Goal: Information Seeking & Learning: Learn about a topic

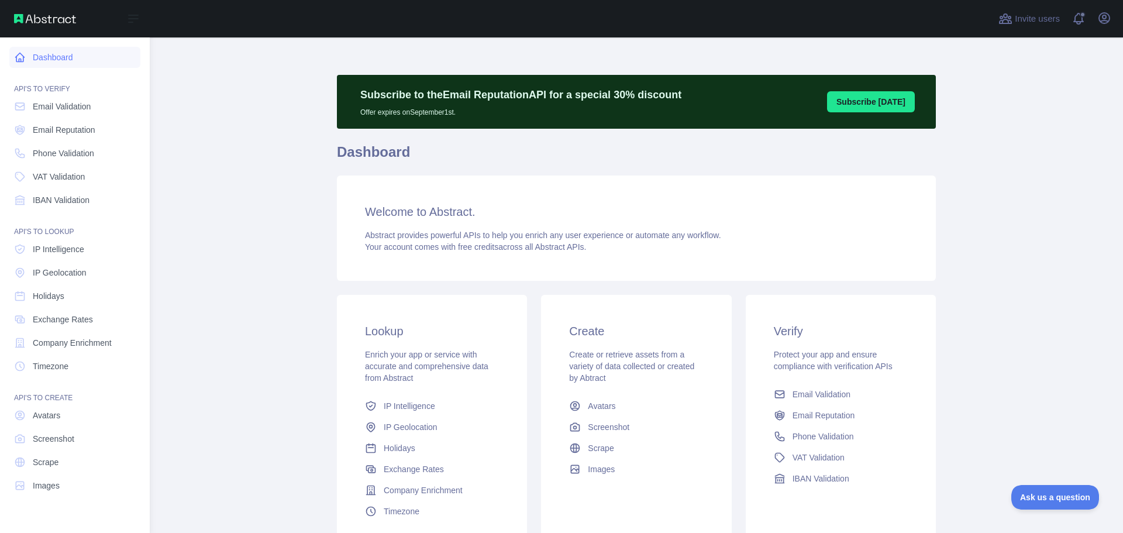
click at [53, 56] on link "Dashboard" at bounding box center [74, 57] width 131 height 21
click at [53, 54] on link "Dashboard" at bounding box center [74, 57] width 131 height 21
click at [64, 341] on span "Company Enrichment" at bounding box center [72, 343] width 79 height 12
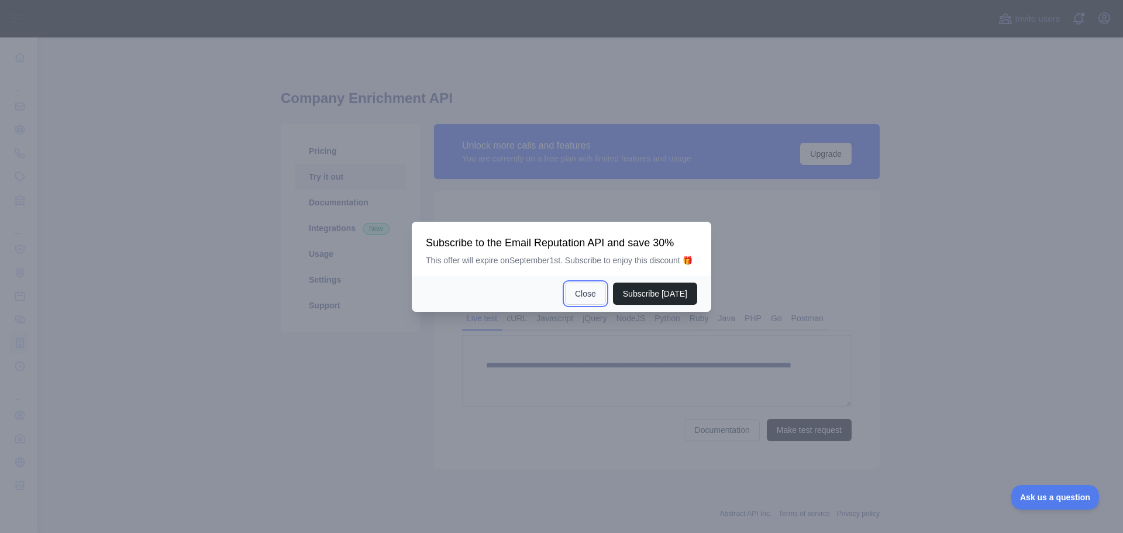
click at [595, 290] on button "Close" at bounding box center [585, 294] width 41 height 22
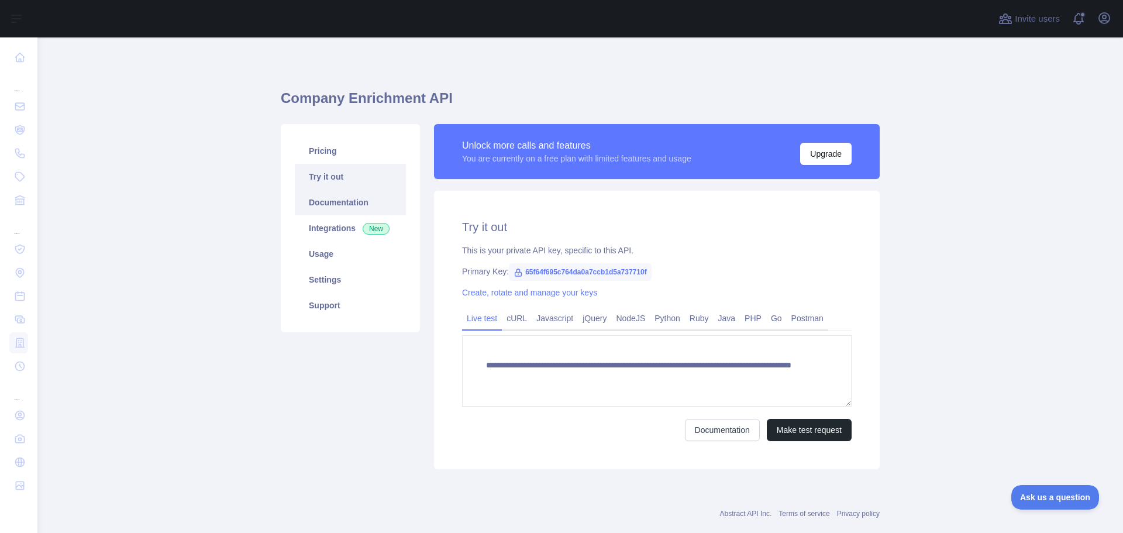
click at [335, 211] on link "Documentation" at bounding box center [350, 203] width 111 height 26
click at [324, 255] on link "Usage" at bounding box center [350, 254] width 111 height 26
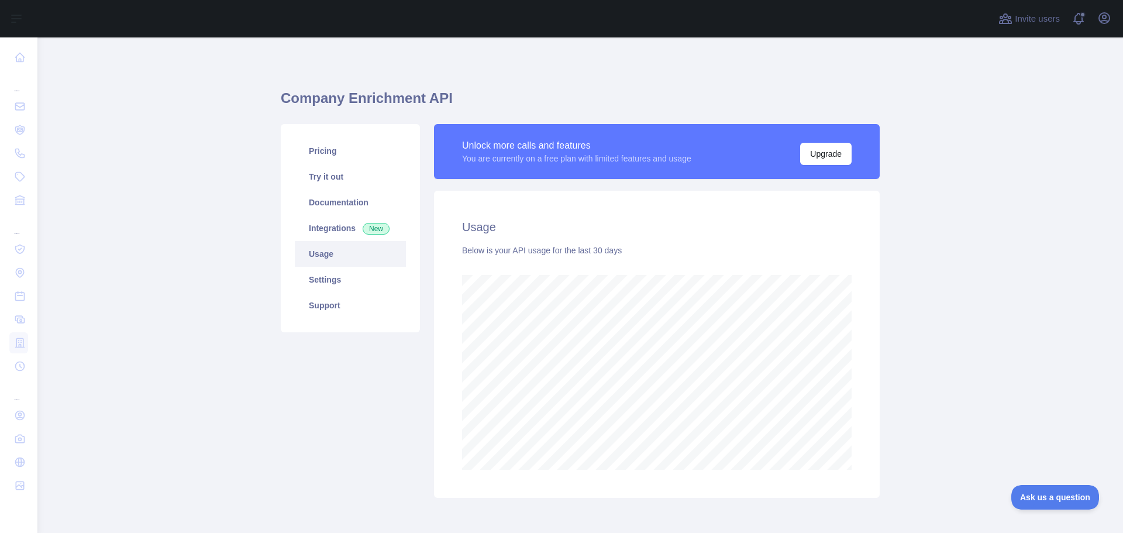
scroll to position [495, 1077]
click at [342, 230] on link "Integrations New" at bounding box center [350, 228] width 111 height 26
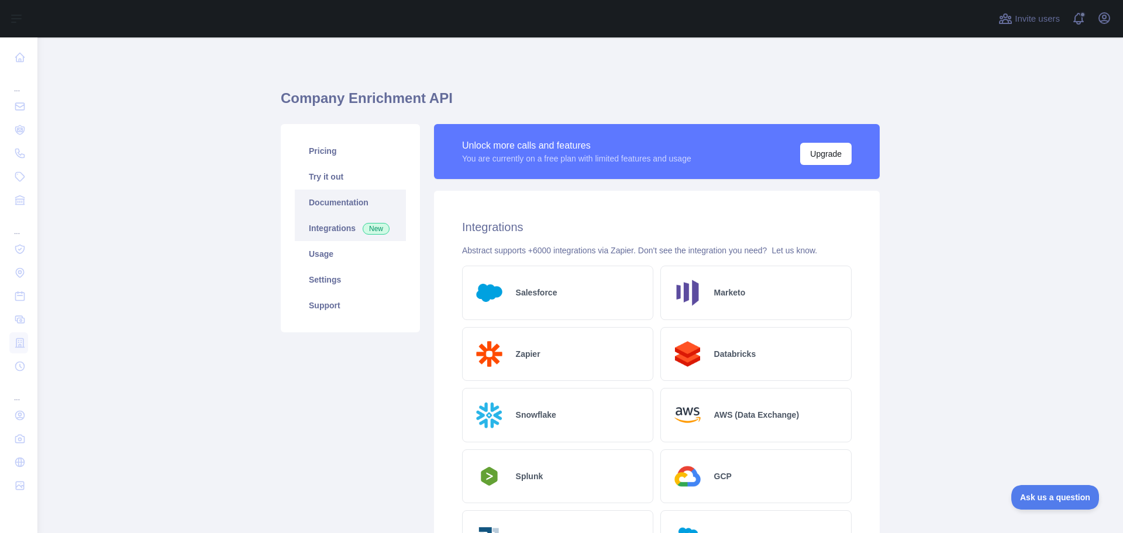
click at [346, 198] on link "Documentation" at bounding box center [350, 203] width 111 height 26
click at [328, 166] on link "Try it out" at bounding box center [350, 177] width 111 height 26
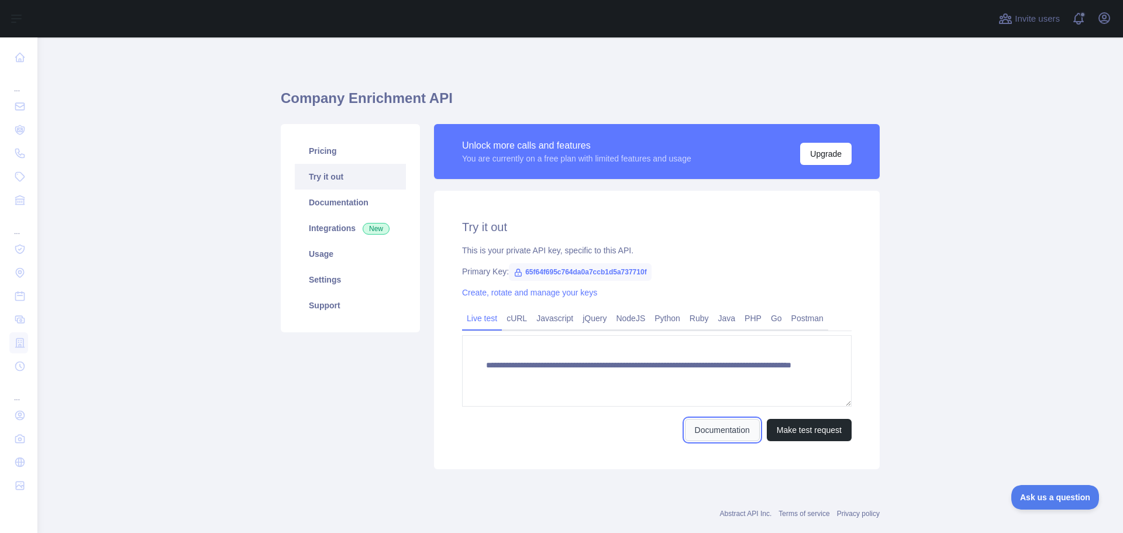
click at [729, 427] on link "Documentation" at bounding box center [722, 430] width 75 height 22
